Goal: Information Seeking & Learning: Learn about a topic

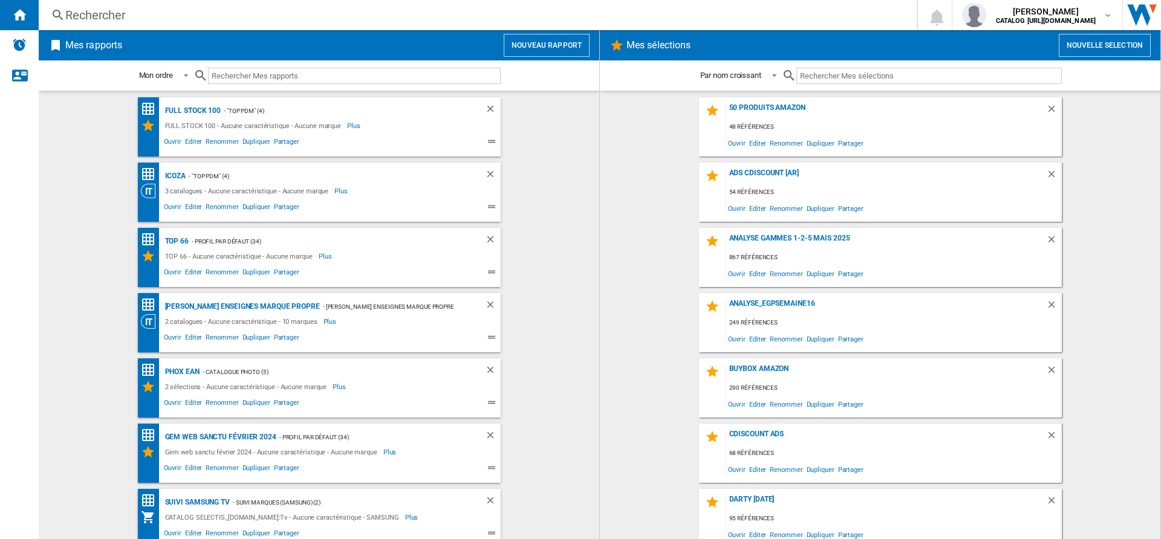
click at [189, 21] on div "Rechercher" at bounding box center [475, 15] width 820 height 17
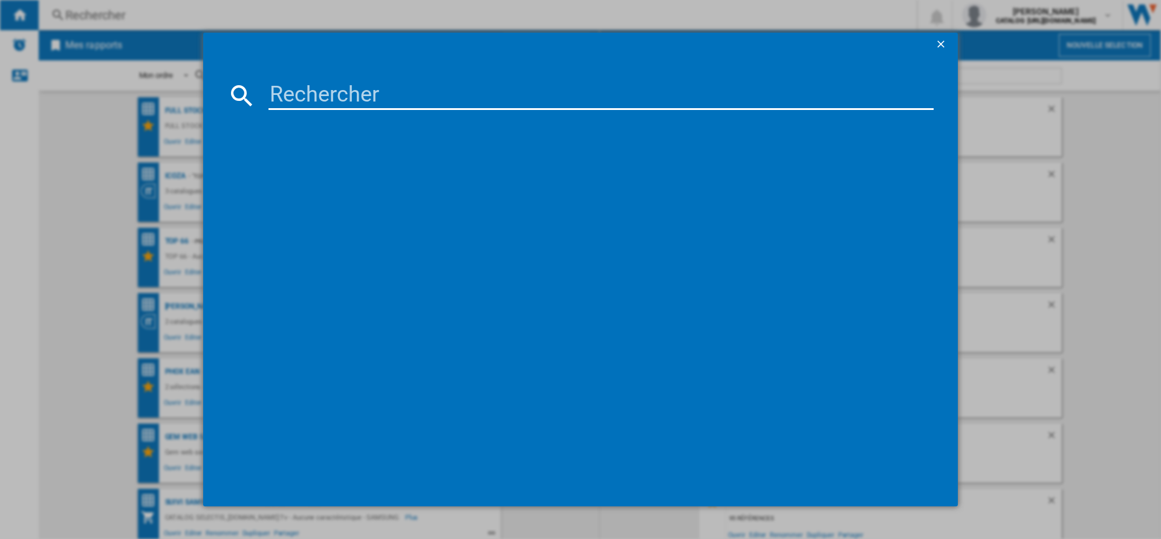
click at [314, 97] on input at bounding box center [600, 95] width 665 height 29
paste input "8050147705315"
type input "8050147705315"
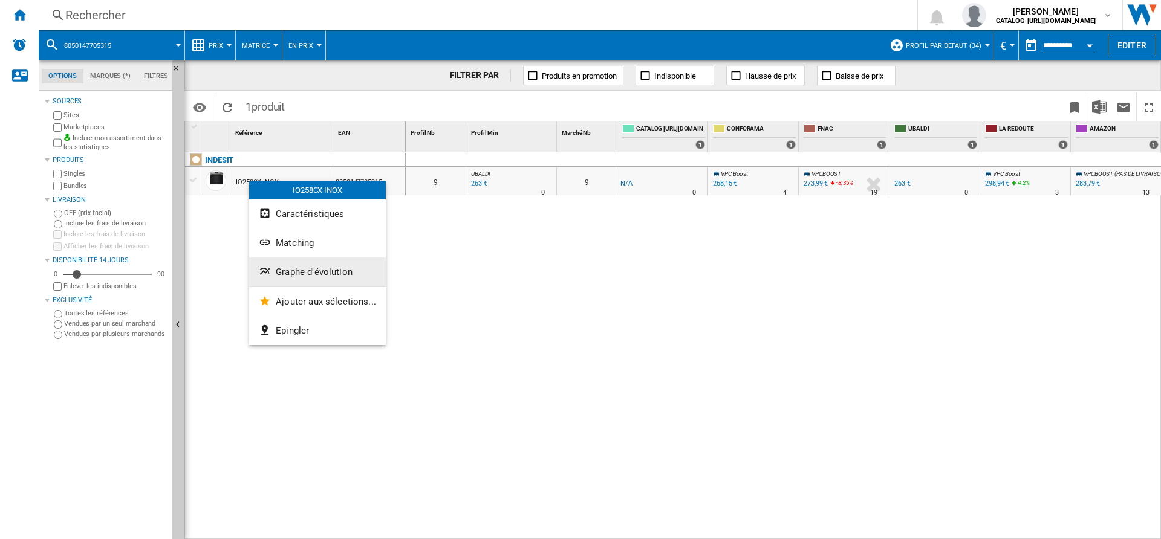
click at [267, 269] on ng-md-icon "Graphe d'évolution" at bounding box center [266, 272] width 15 height 15
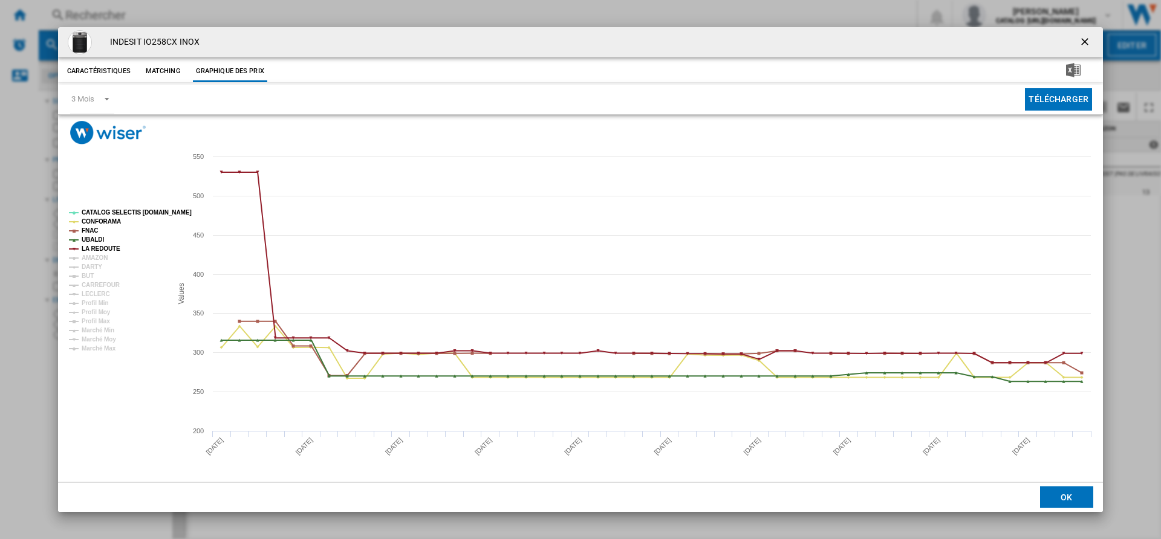
click at [125, 212] on tspan "CATALOG SELECTIS [DOMAIN_NAME]" at bounding box center [137, 212] width 110 height 7
click at [109, 221] on tspan "CONFORAMA" at bounding box center [101, 221] width 39 height 7
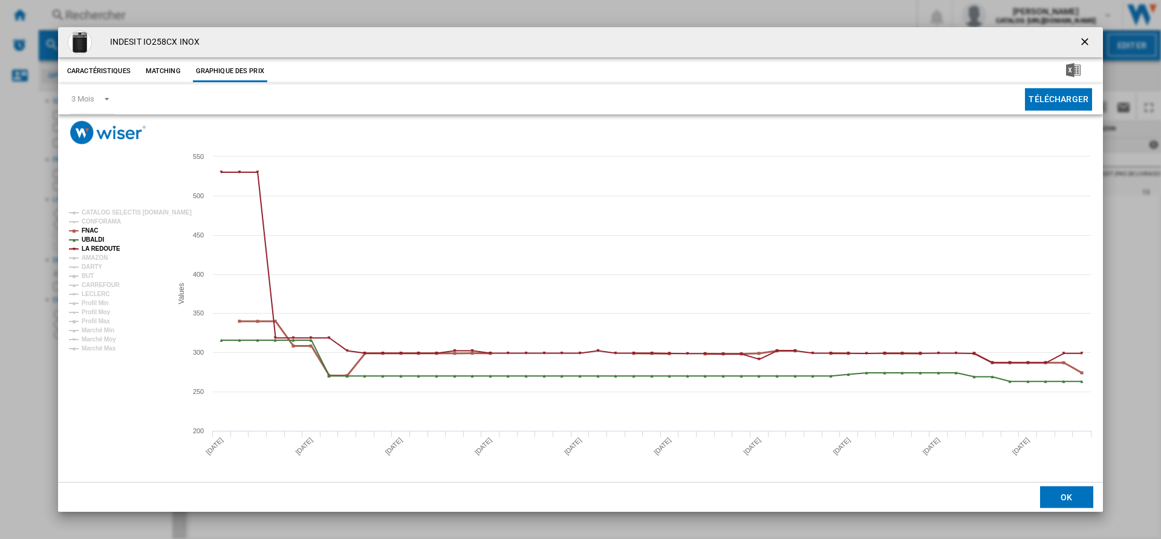
click at [89, 231] on tspan "FNAC" at bounding box center [90, 230] width 16 height 7
click at [89, 237] on tspan "UBALDI" at bounding box center [93, 239] width 22 height 7
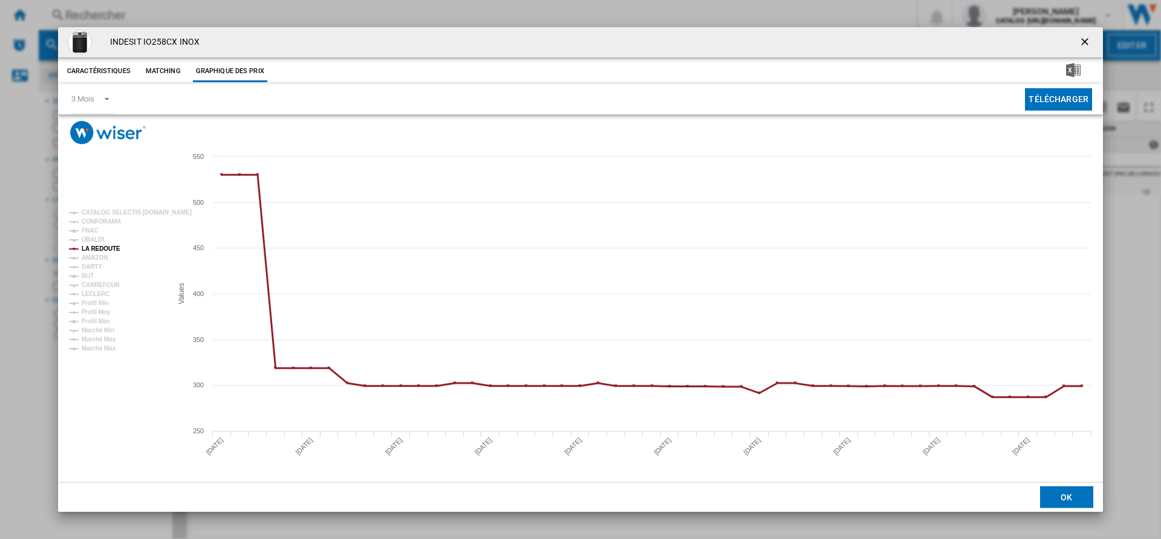
click at [89, 251] on tspan "LA REDOUTE" at bounding box center [101, 248] width 39 height 7
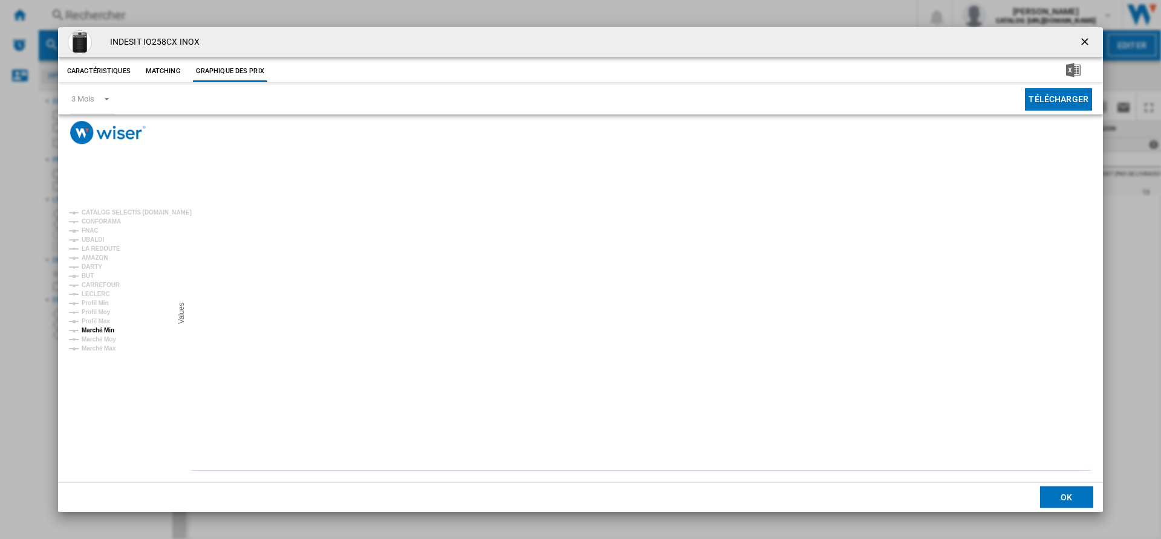
click at [103, 328] on tspan "Marché Min" at bounding box center [98, 330] width 33 height 7
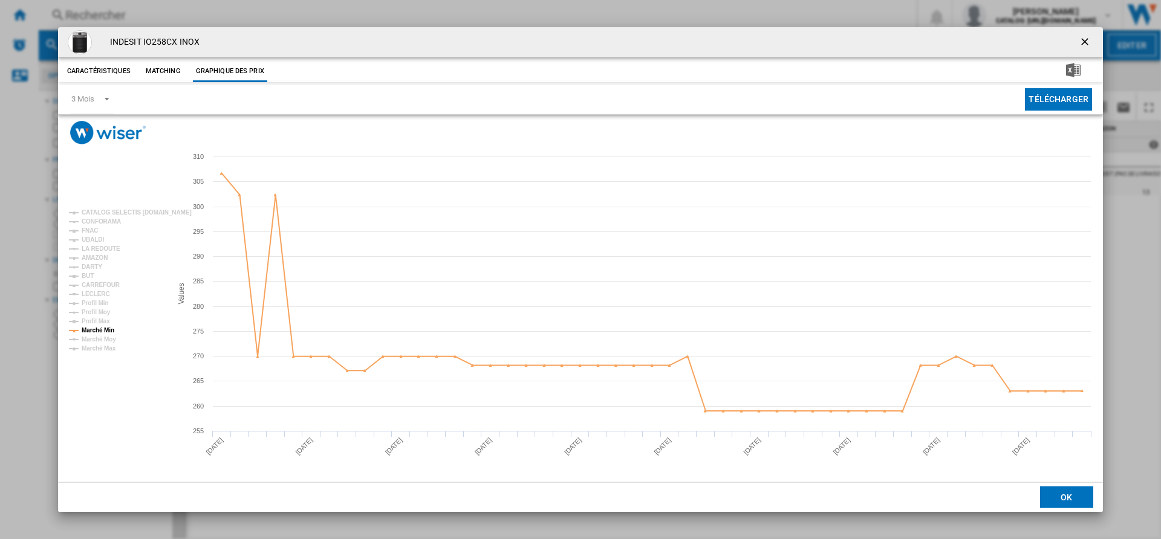
click at [187, 38] on h4 "INDESIT IO258CX INOX" at bounding box center [152, 42] width 96 height 12
click at [1054, 102] on button "Télécharger" at bounding box center [1058, 99] width 67 height 22
click at [1075, 69] on img "Télécharger au format Excel" at bounding box center [1073, 70] width 15 height 15
click at [1083, 44] on ng-md-icon "getI18NText('BUTTONS.CLOSE_DIALOG')" at bounding box center [1086, 43] width 15 height 15
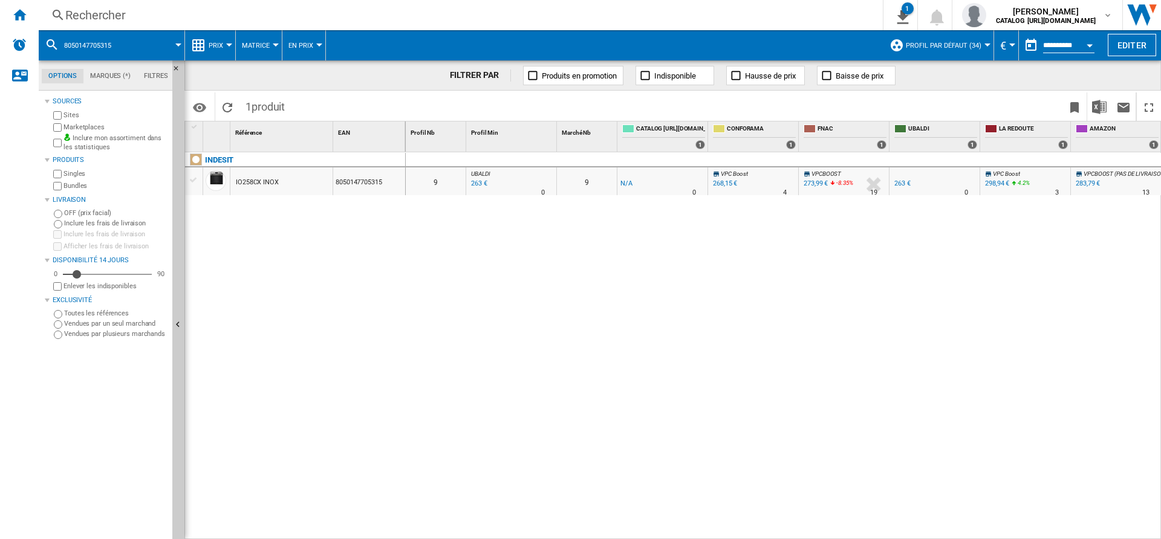
click at [119, 13] on div "Rechercher" at bounding box center [458, 15] width 786 height 17
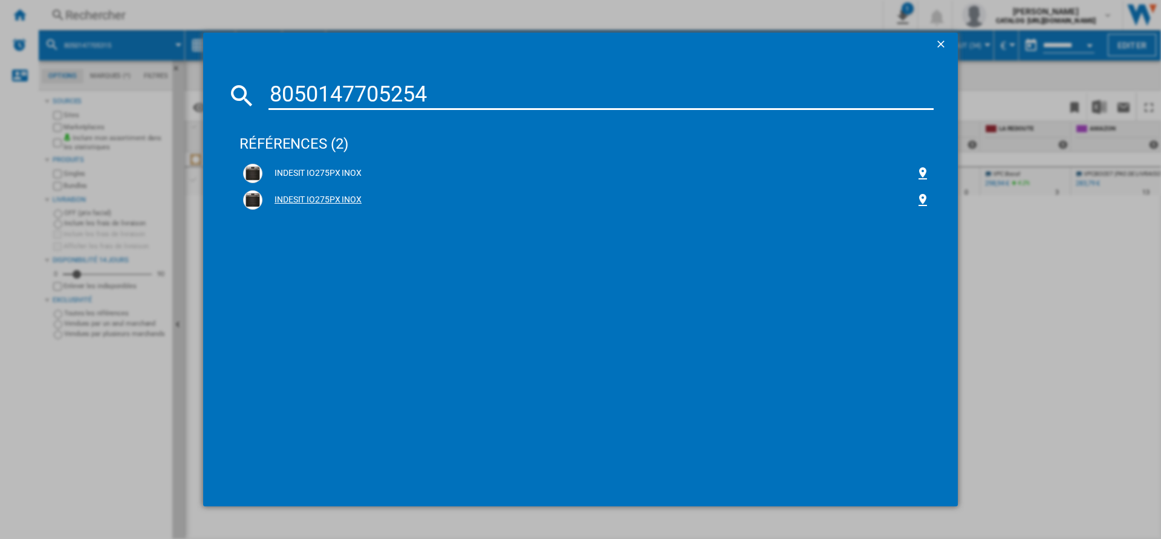
type input "8050147705254"
click at [302, 198] on div "INDESIT IO275PX INOX" at bounding box center [588, 200] width 653 height 12
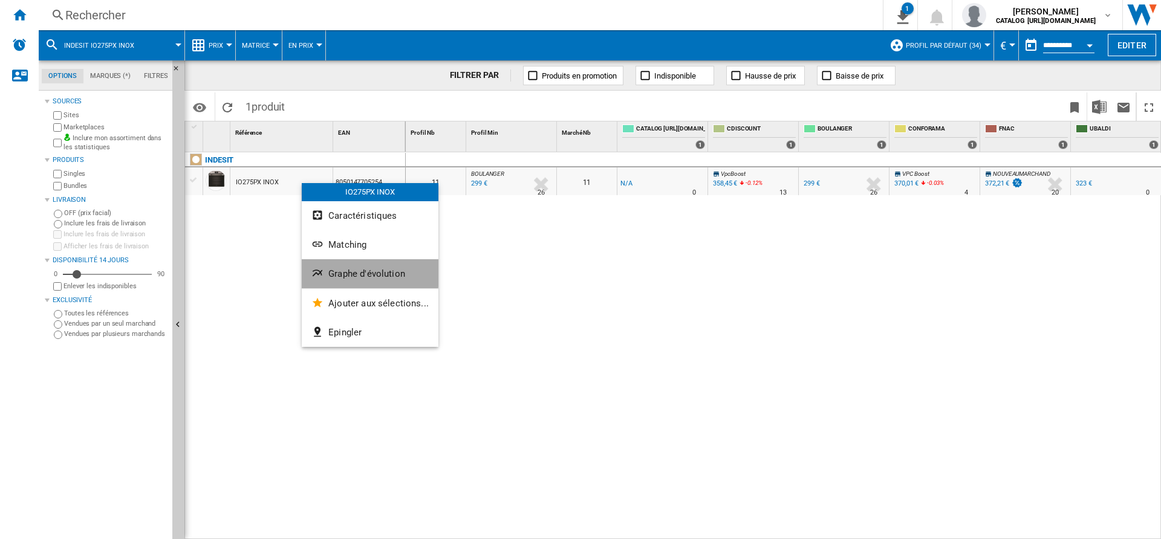
click at [319, 273] on ng-md-icon "Graphe d'évolution" at bounding box center [318, 274] width 15 height 15
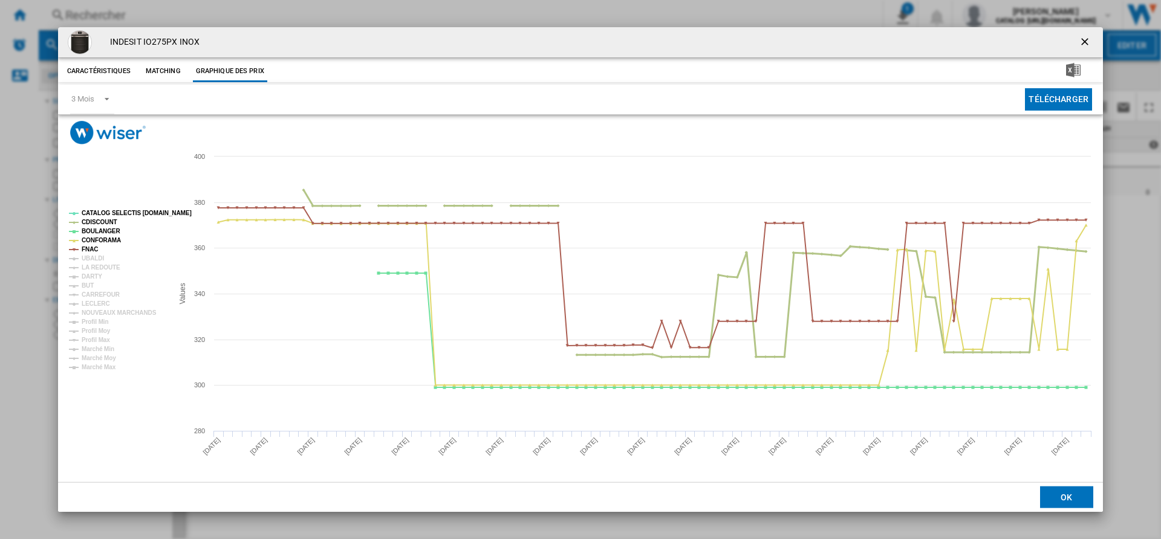
click at [114, 219] on tspan "CDISCOUNT" at bounding box center [100, 222] width 36 height 7
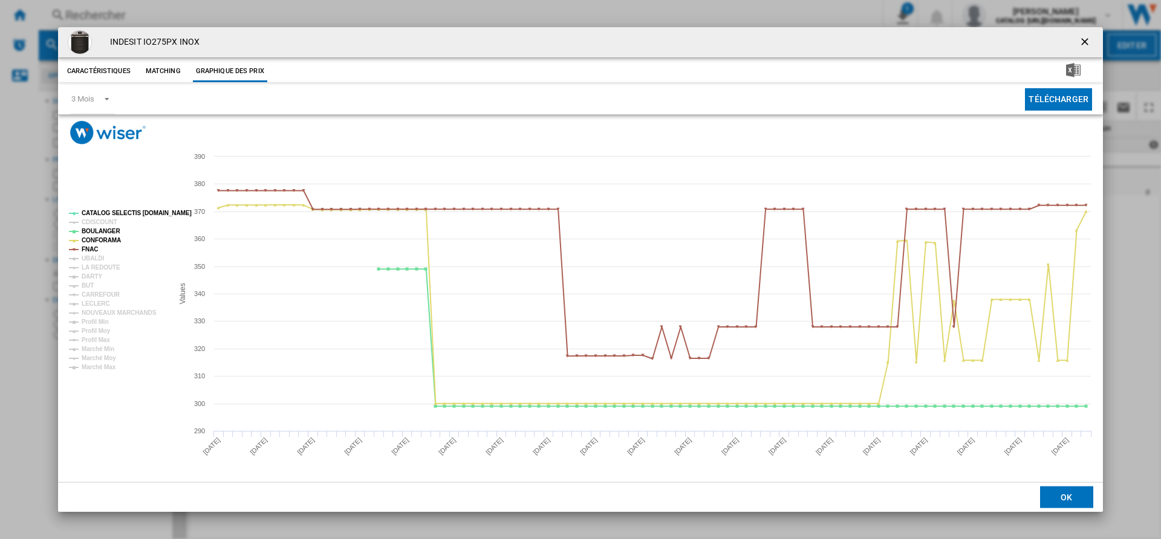
click at [113, 225] on tspan "CDISCOUNT" at bounding box center [100, 222] width 36 height 7
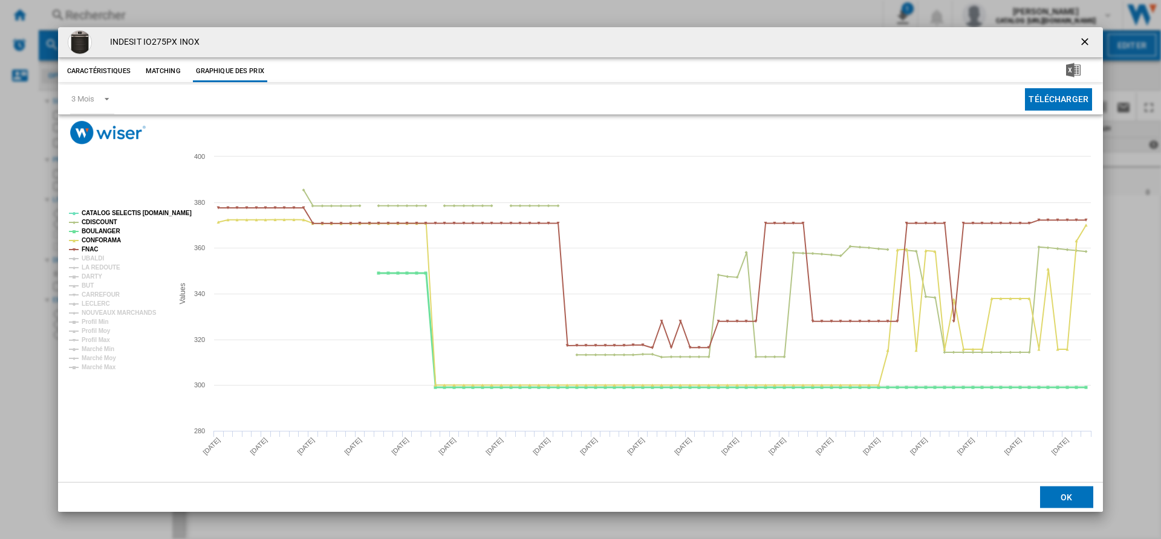
click at [109, 233] on tspan "BOULANGER" at bounding box center [101, 231] width 39 height 7
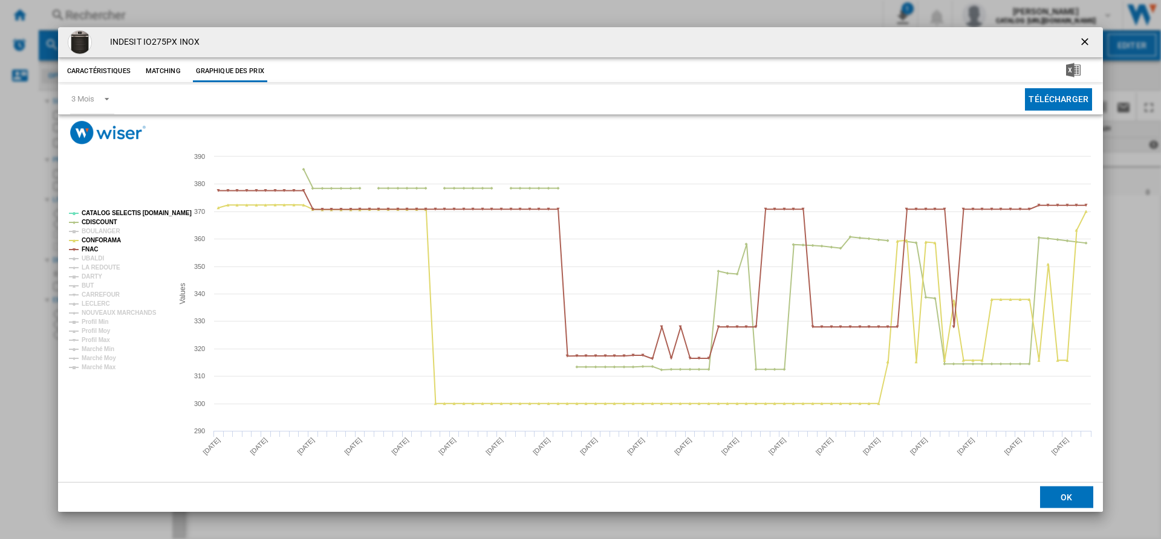
click at [109, 212] on tspan "CATALOG SELECTIS [DOMAIN_NAME]" at bounding box center [137, 213] width 110 height 7
click at [108, 216] on tspan "CATALOG SELECTIS [DOMAIN_NAME]" at bounding box center [137, 213] width 110 height 7
click at [108, 222] on tspan "CDISCOUNT" at bounding box center [100, 222] width 36 height 7
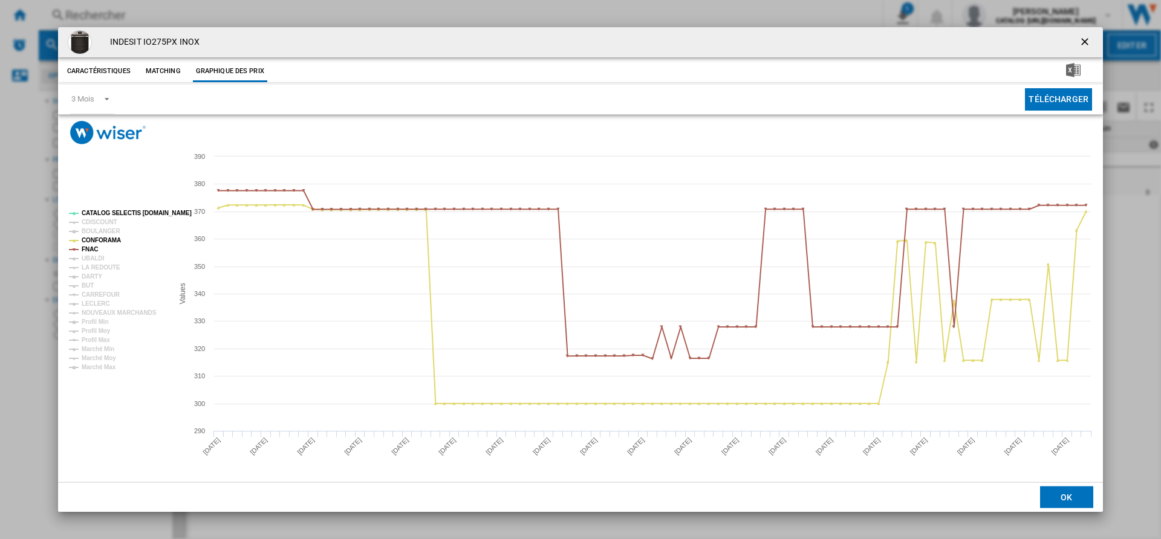
click at [108, 216] on tspan "CATALOG SELECTIS [DOMAIN_NAME]" at bounding box center [137, 213] width 110 height 7
click at [106, 235] on tspan "BOULANGER" at bounding box center [101, 231] width 39 height 7
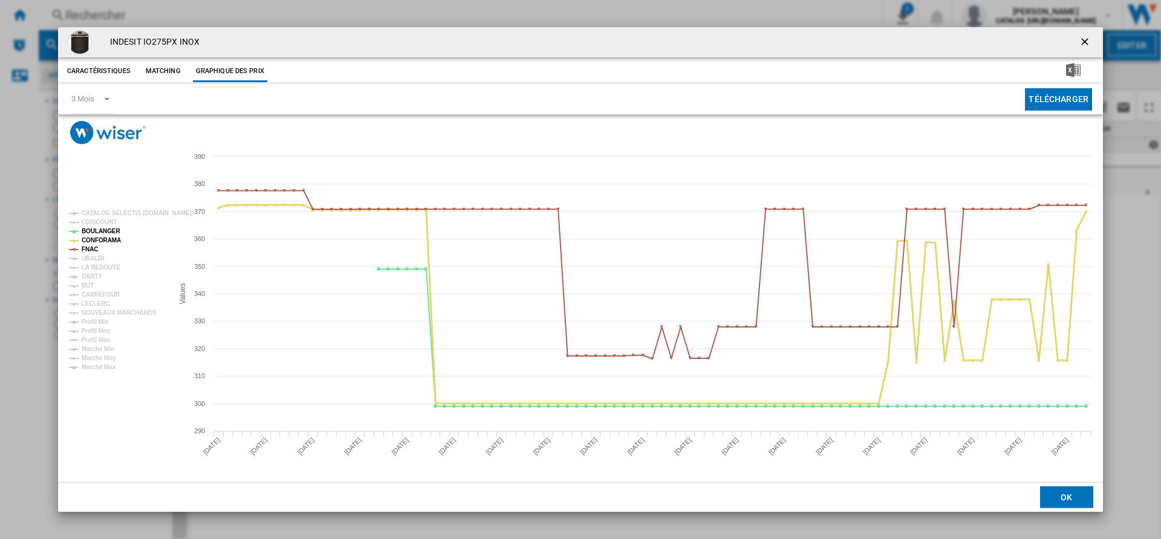
click at [105, 238] on tspan "CONFORAMA" at bounding box center [101, 240] width 39 height 7
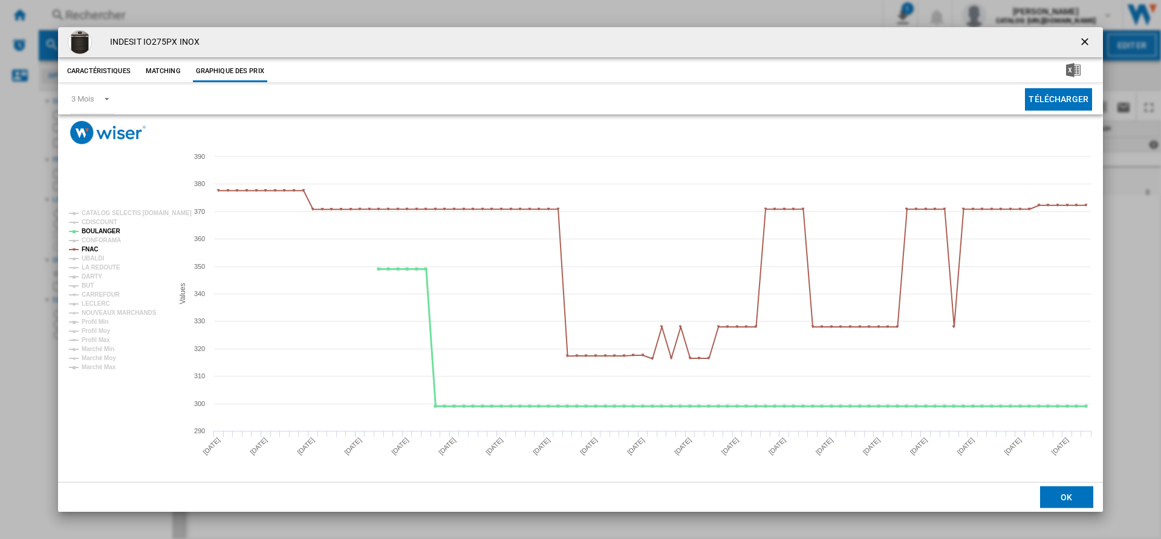
click at [105, 228] on tspan "BOULANGER" at bounding box center [101, 231] width 39 height 7
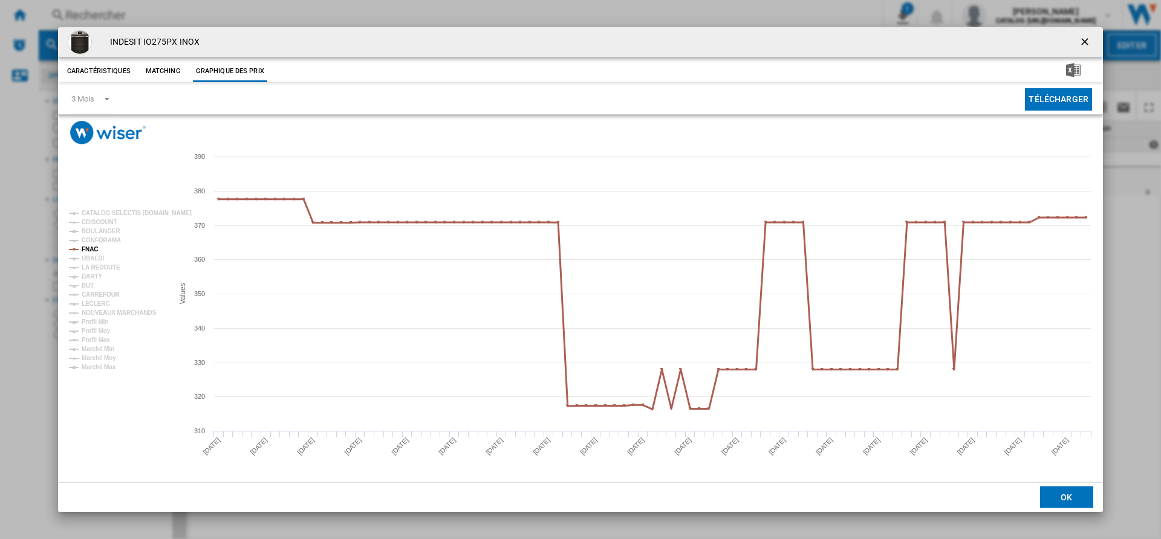
click at [90, 251] on tspan "FNAC" at bounding box center [90, 249] width 16 height 7
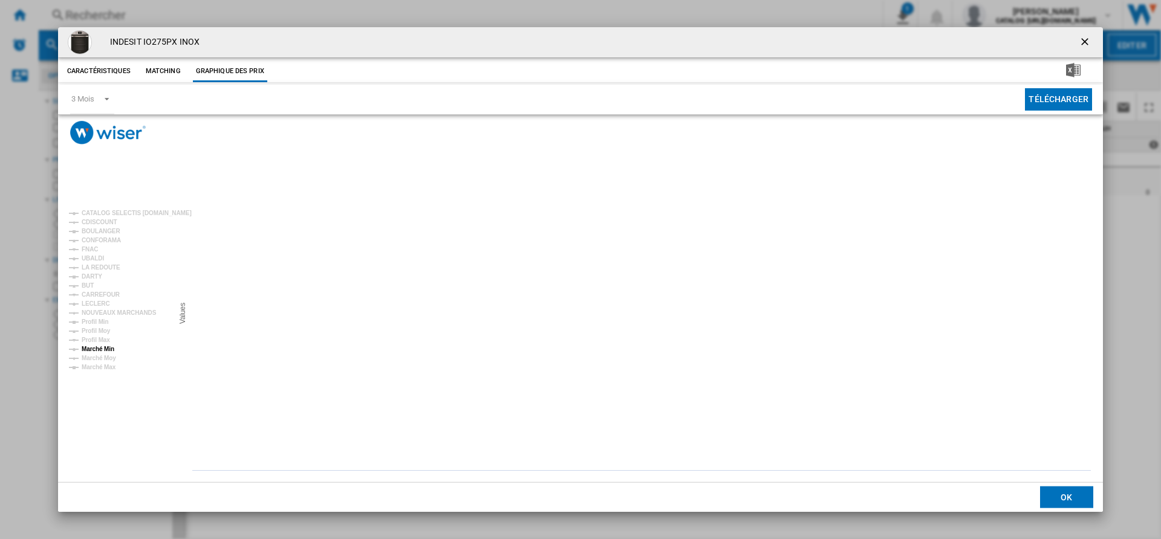
click at [91, 348] on tspan "Marché Min" at bounding box center [98, 349] width 33 height 7
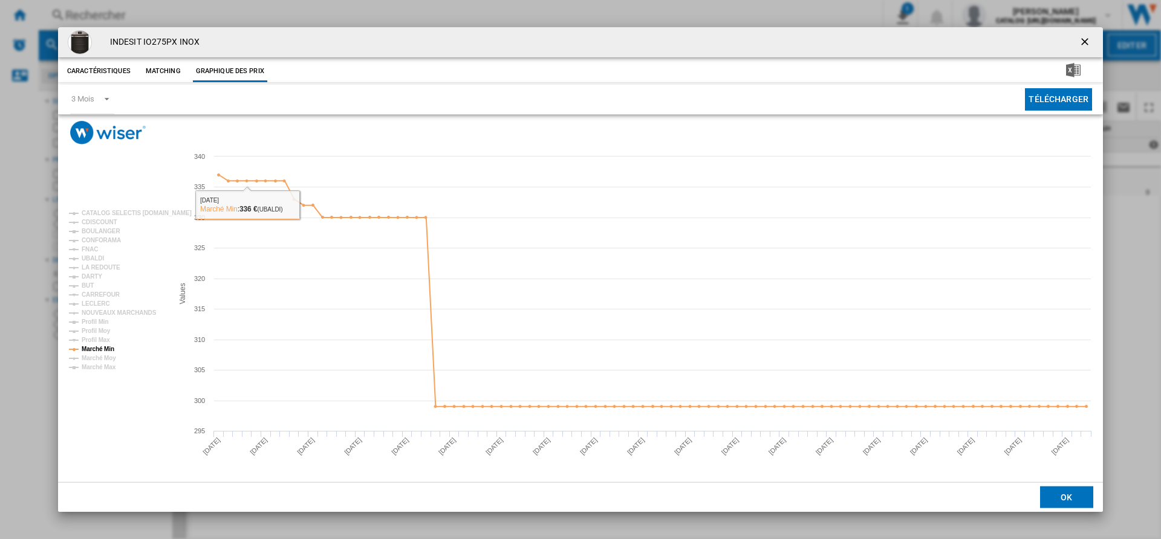
click at [137, 231] on rect "Product popup" at bounding box center [116, 290] width 104 height 170
click at [102, 231] on tspan "BOULANGER" at bounding box center [101, 231] width 39 height 7
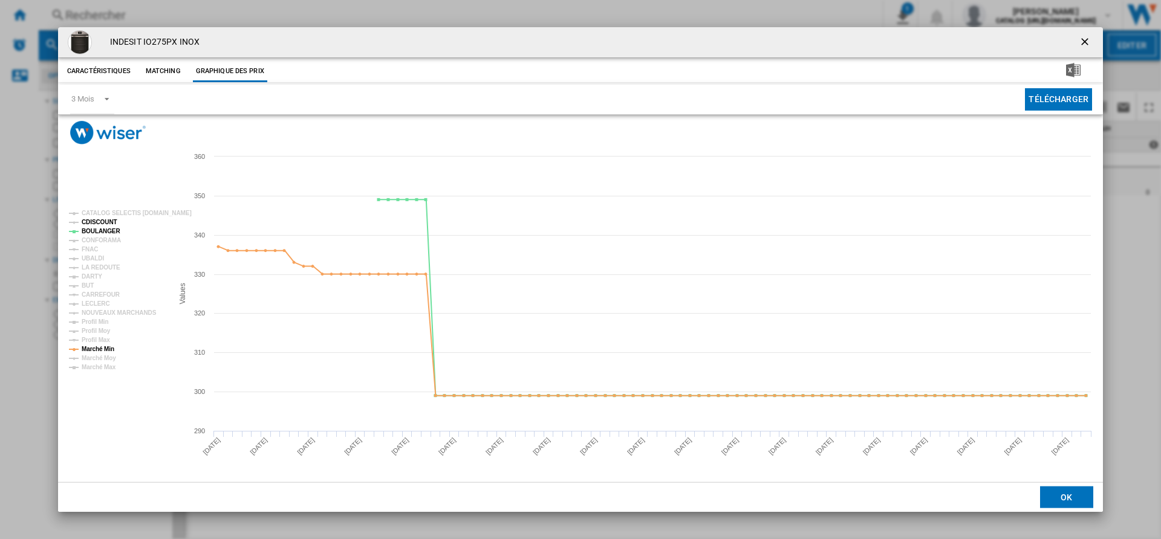
click at [103, 223] on tspan "CDISCOUNT" at bounding box center [100, 222] width 36 height 7
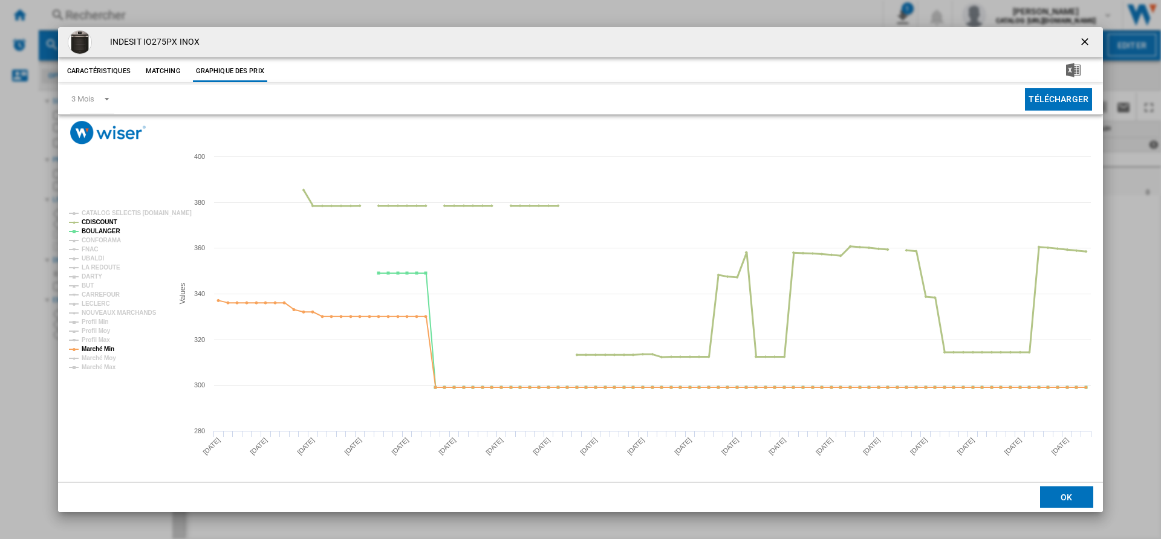
click at [103, 223] on tspan "CDISCOUNT" at bounding box center [100, 222] width 36 height 7
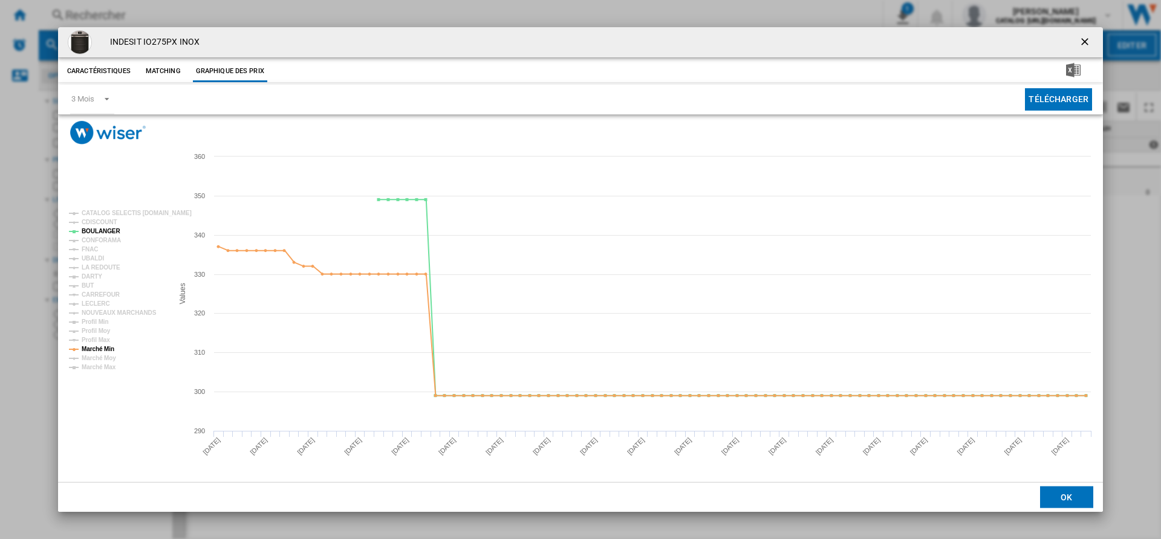
click at [1077, 99] on button "Télécharger" at bounding box center [1058, 99] width 67 height 22
click at [1086, 39] on ng-md-icon "getI18NText('BUTTONS.CLOSE_DIALOG')" at bounding box center [1086, 43] width 15 height 15
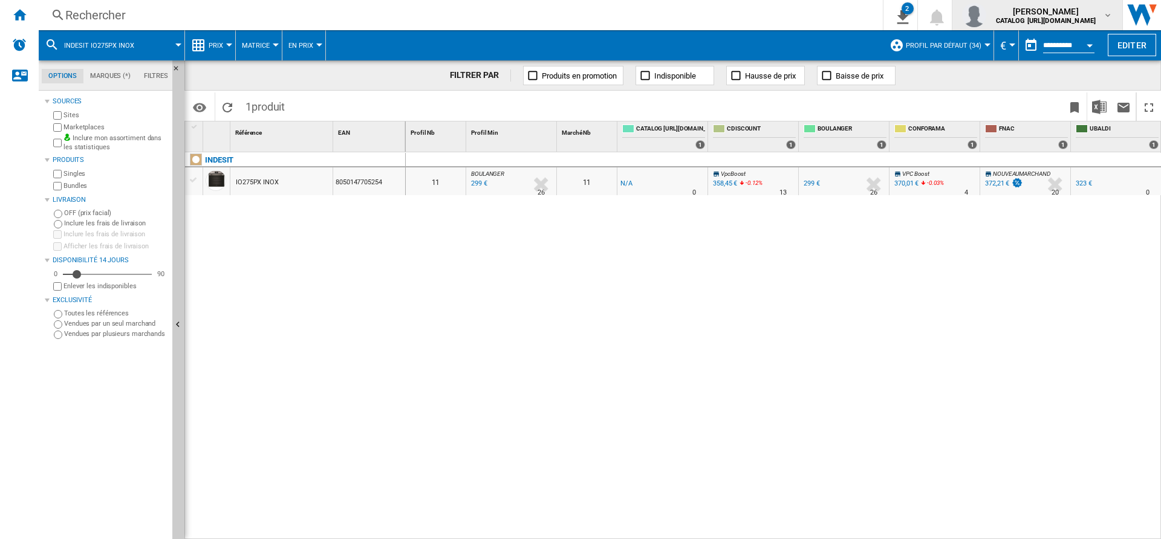
click at [1086, 16] on span "[PERSON_NAME]" at bounding box center [1046, 11] width 100 height 12
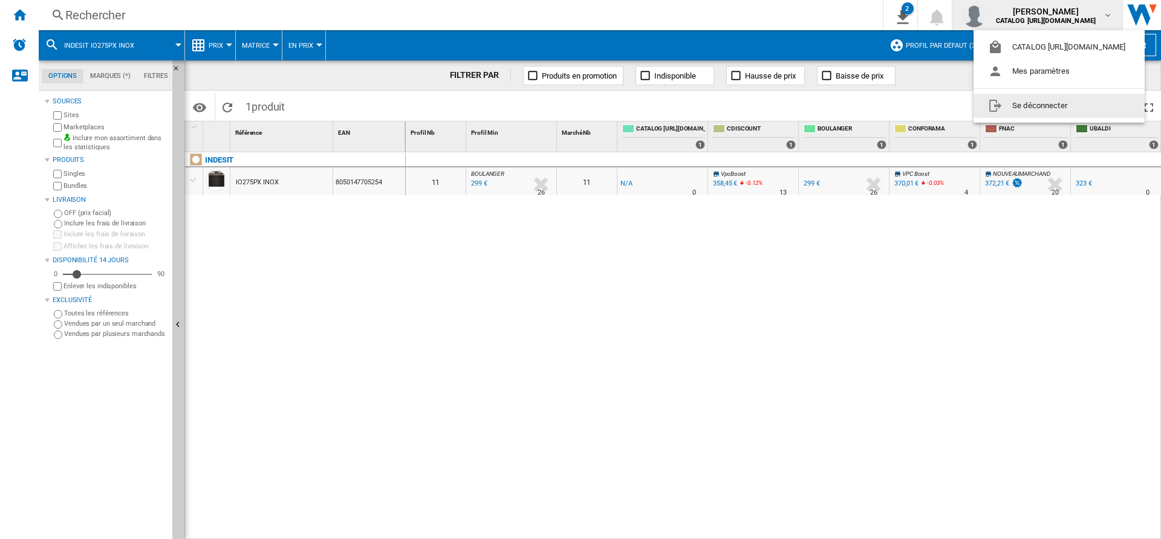
click at [1043, 106] on button "Se déconnecter" at bounding box center [1058, 106] width 171 height 24
